Goal: Task Accomplishment & Management: Complete application form

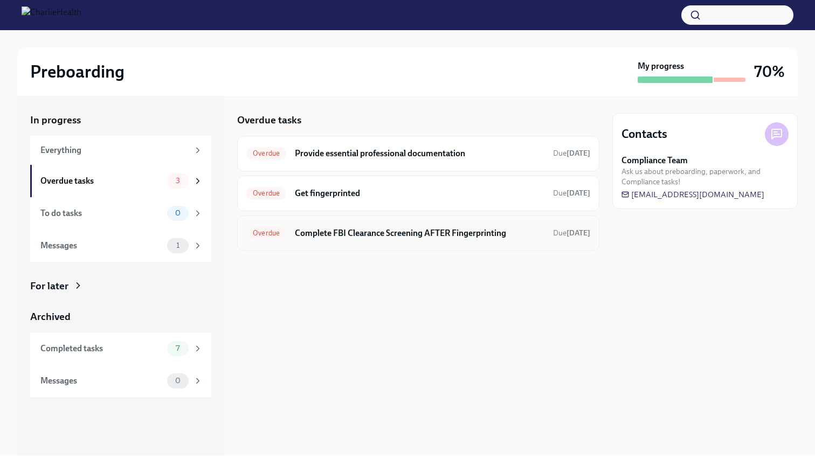
click at [389, 242] on div "Overdue Complete FBI Clearance Screening AFTER Fingerprinting Due [DATE]" at bounding box center [418, 234] width 362 height 36
click at [391, 235] on h6 "Complete FBI Clearance Screening AFTER Fingerprinting" at bounding box center [420, 233] width 250 height 12
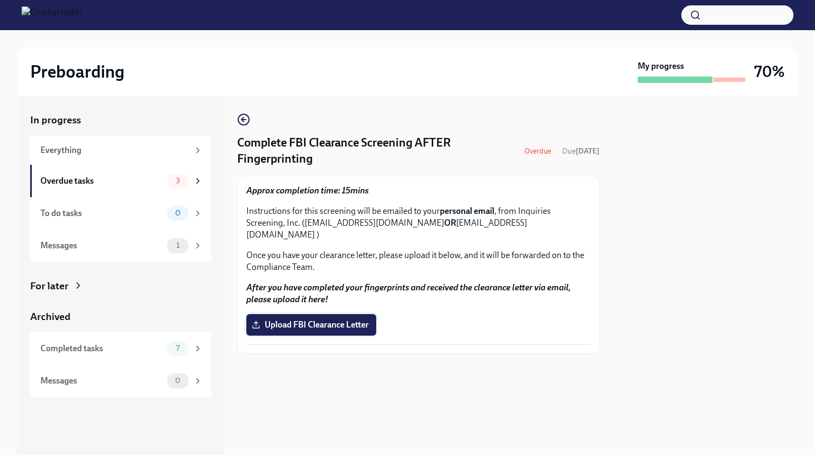
click at [307, 320] on span "Upload FBI Clearance Letter" at bounding box center [311, 325] width 115 height 11
click at [0, 0] on input "Upload FBI Clearance Letter" at bounding box center [0, 0] width 0 height 0
click at [349, 301] on div "Approx completion time: 15mins Instructions for this screening will be emailed …" at bounding box center [418, 265] width 344 height 160
click at [340, 320] on span "Upload FBI Clearance Letter" at bounding box center [311, 325] width 115 height 11
click at [0, 0] on input "Upload FBI Clearance Letter" at bounding box center [0, 0] width 0 height 0
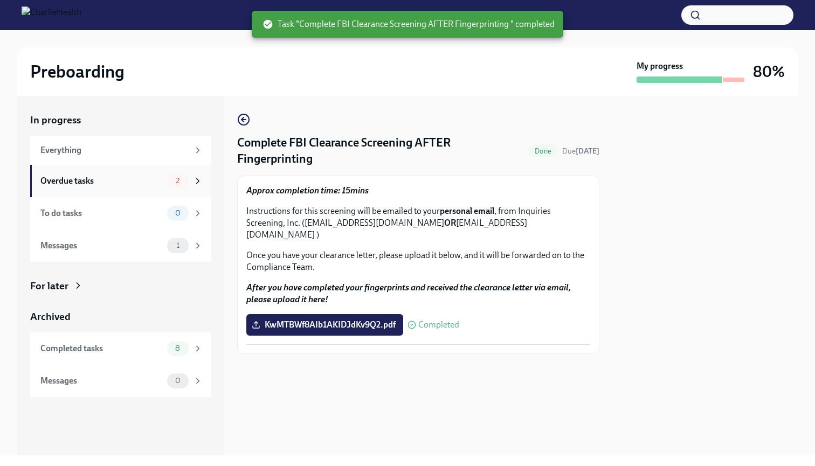
click at [146, 187] on div "Overdue tasks 2" at bounding box center [121, 181] width 162 height 15
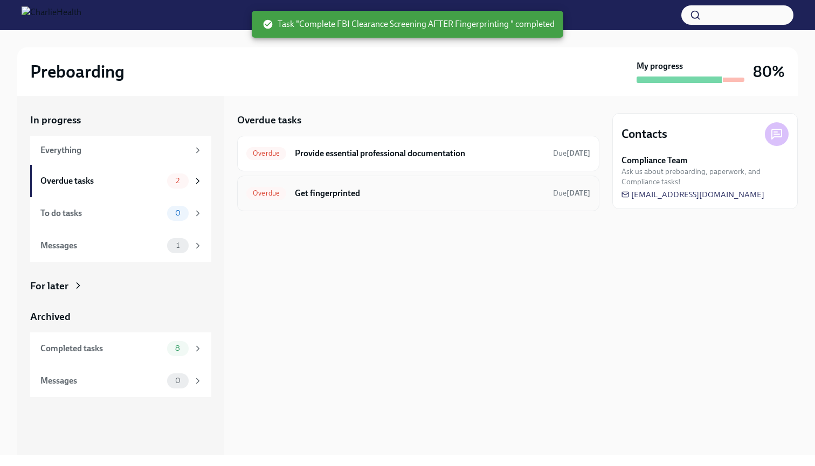
click at [394, 204] on div "Overdue Get fingerprinted Due [DATE]" at bounding box center [418, 194] width 362 height 36
click at [345, 189] on h6 "Get fingerprinted" at bounding box center [420, 194] width 250 height 12
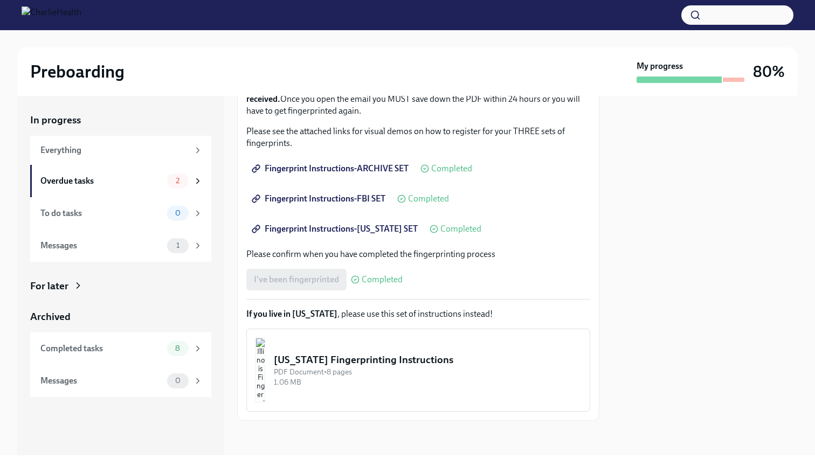
scroll to position [164, 0]
click at [315, 279] on div "I've been fingerprinted Completed" at bounding box center [324, 280] width 156 height 22
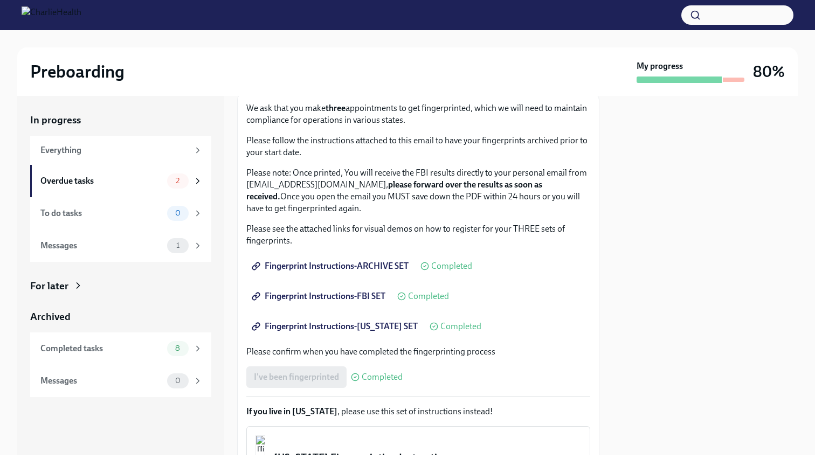
scroll to position [109, 0]
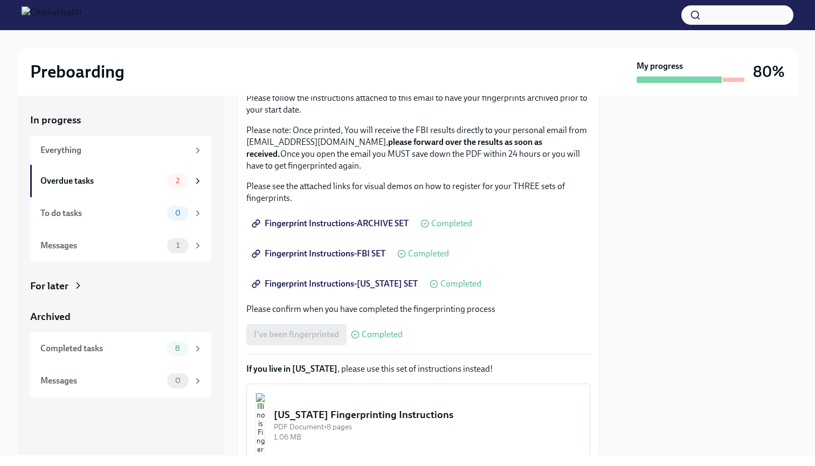
click at [359, 220] on span "Fingerprint Instructions-ARCHIVE SET" at bounding box center [331, 223] width 155 height 11
